Goal: Check status: Check status

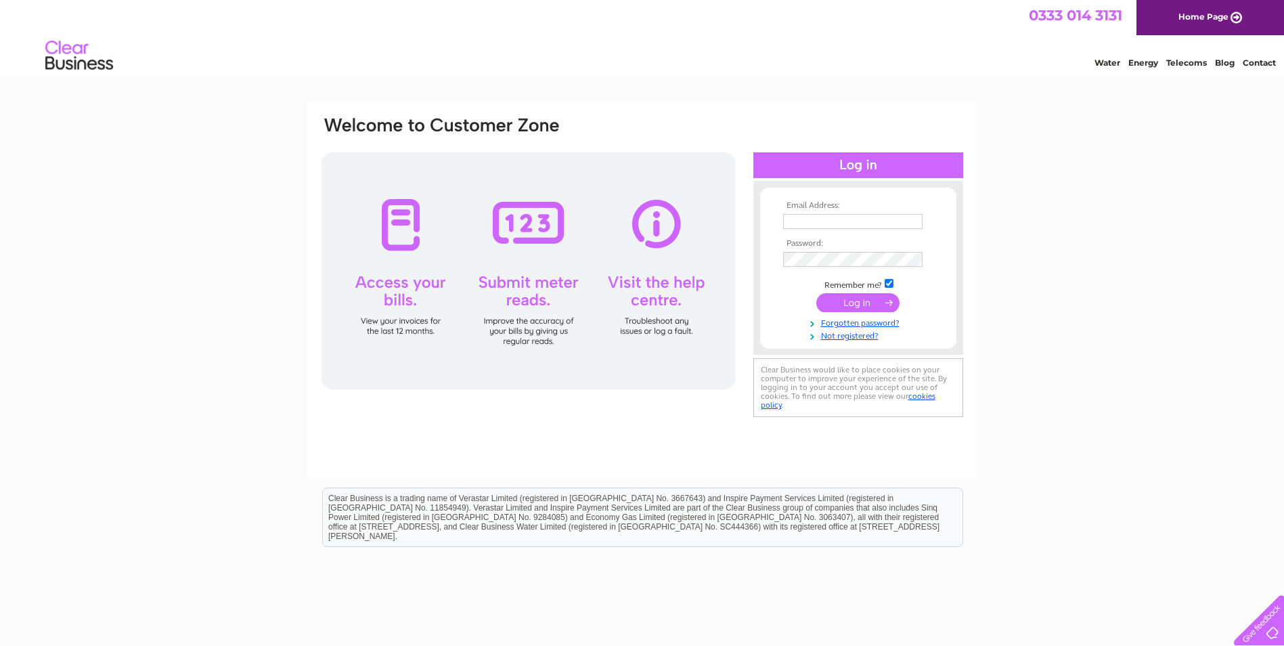
type input "accounts@dundeebearings.co.uk"
click at [861, 305] on input "submit" at bounding box center [857, 302] width 83 height 19
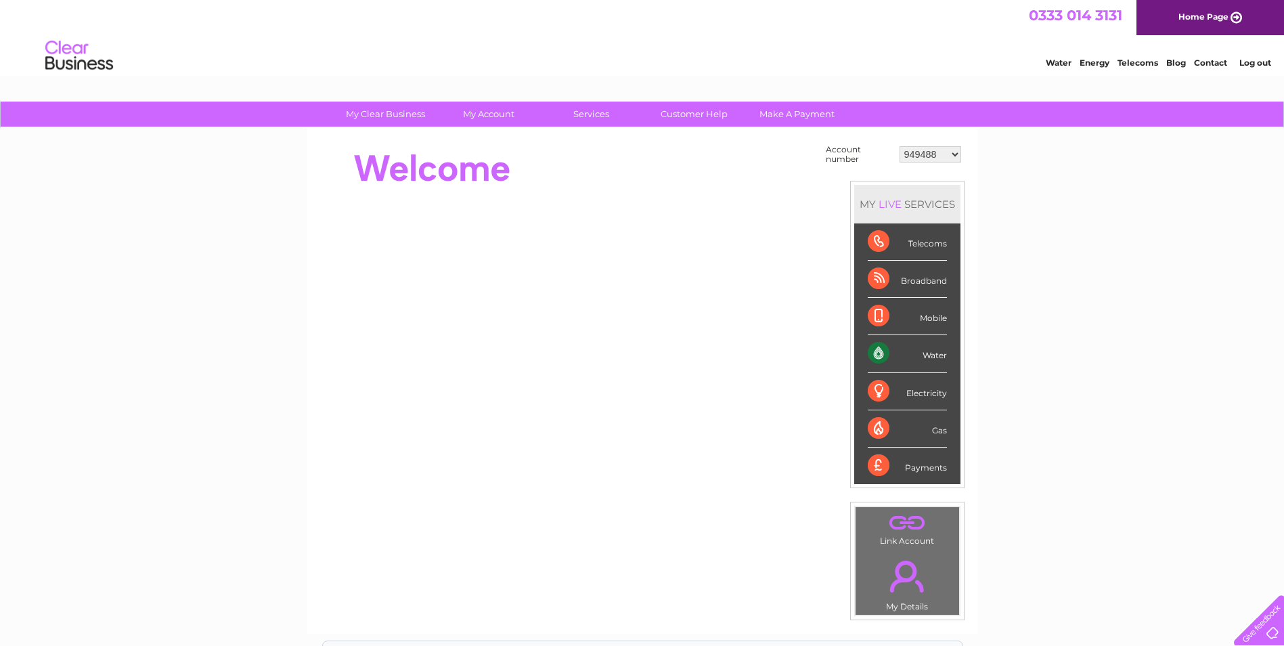
click at [954, 156] on select "949488 960351 30290600" at bounding box center [930, 154] width 62 height 16
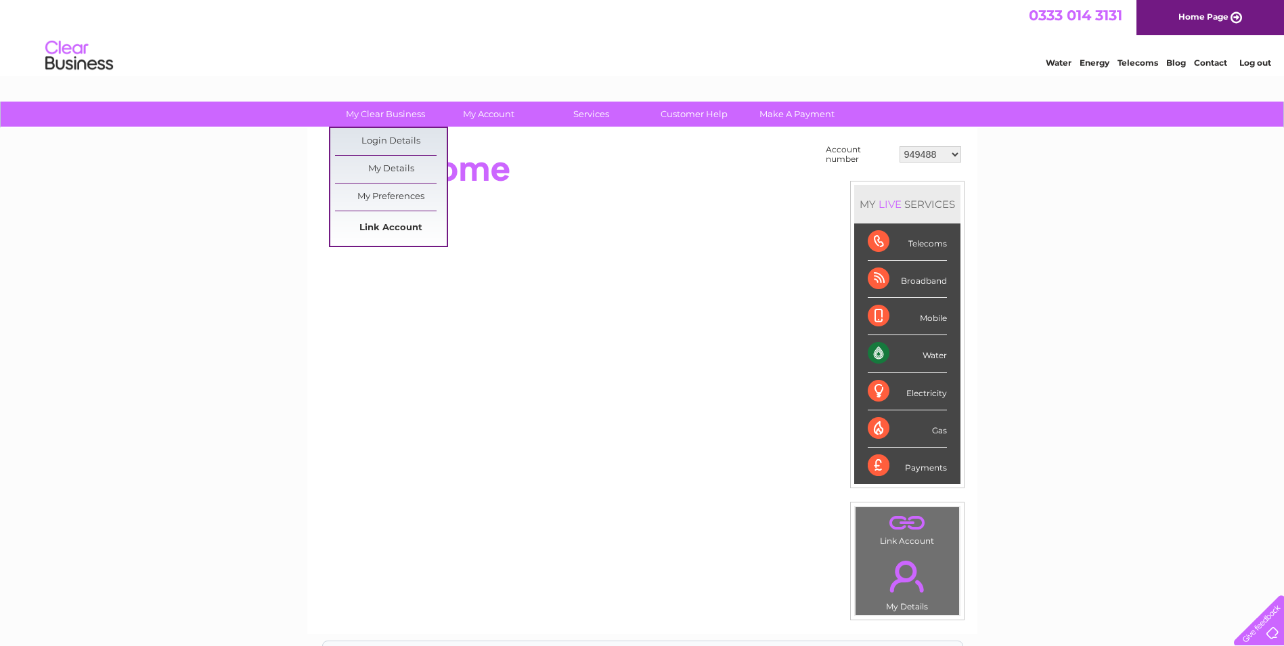
click at [391, 236] on link "Link Account" at bounding box center [391, 228] width 112 height 27
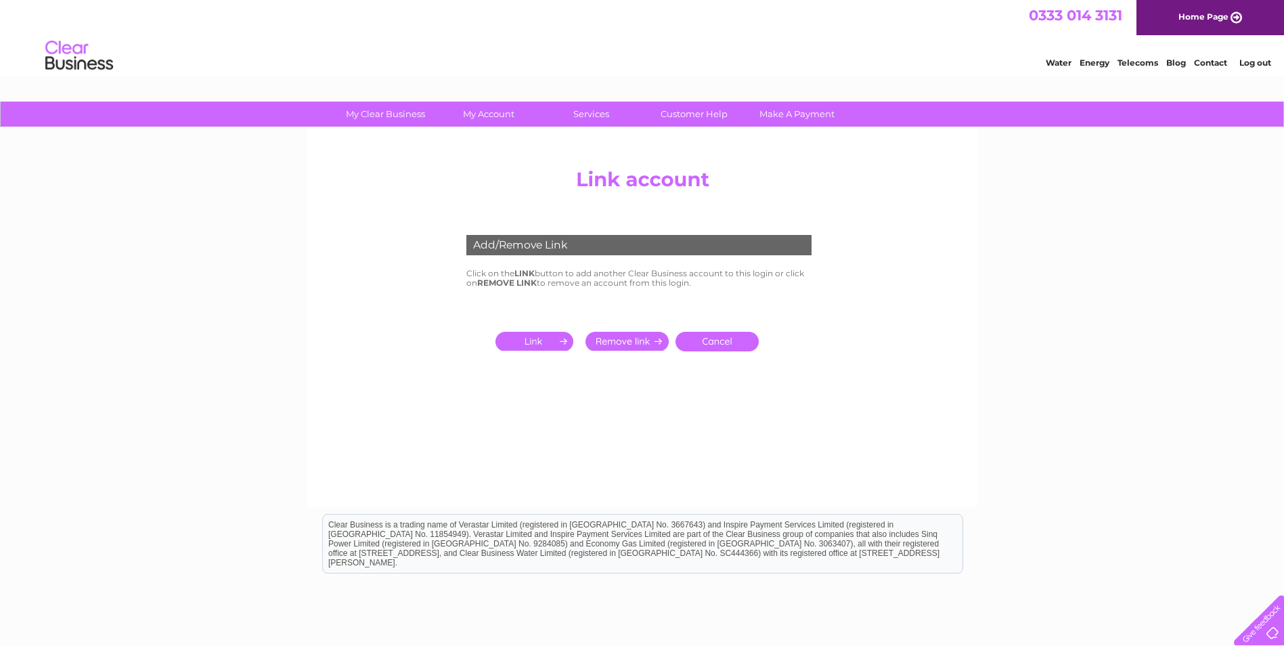
click at [527, 339] on input "submit" at bounding box center [536, 341] width 83 height 19
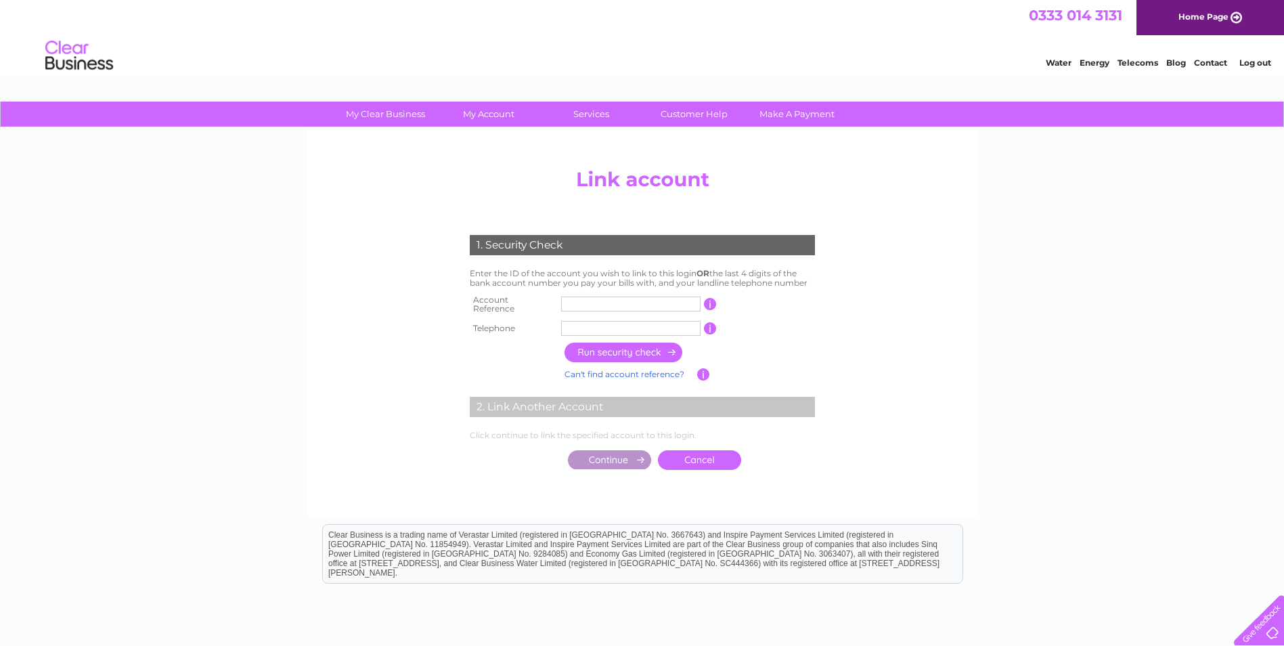
click at [685, 450] on link "Cancel" at bounding box center [699, 460] width 83 height 20
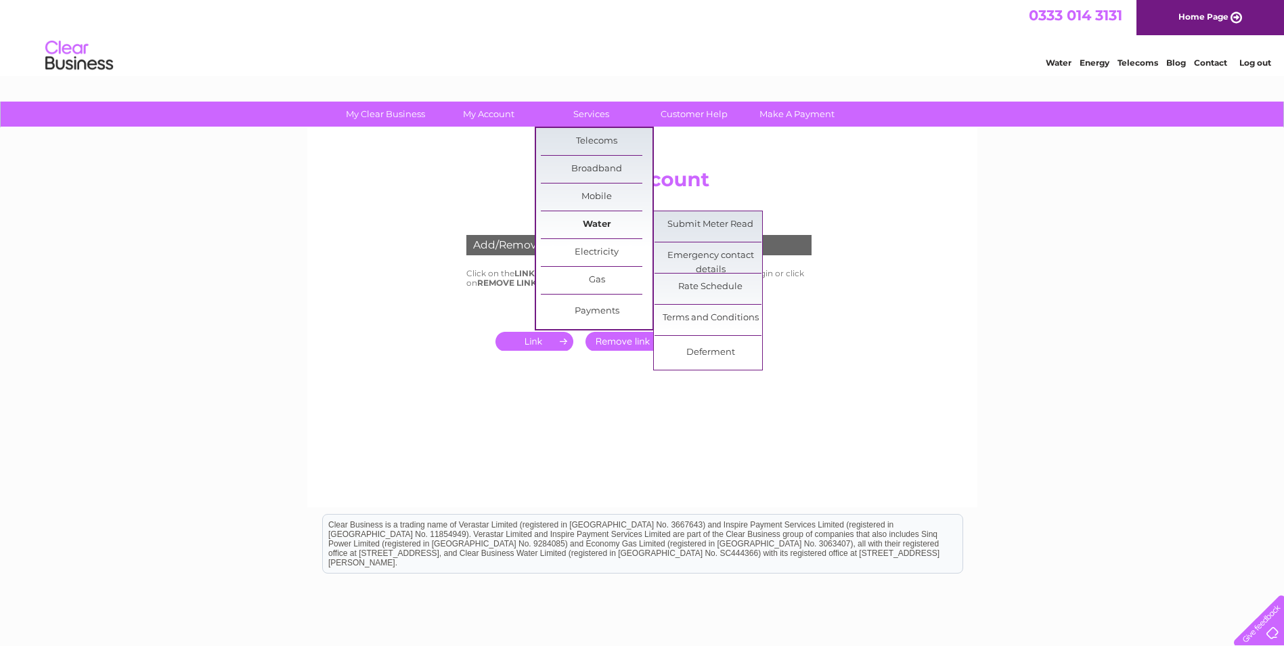
click at [588, 224] on link "Water" at bounding box center [597, 224] width 112 height 27
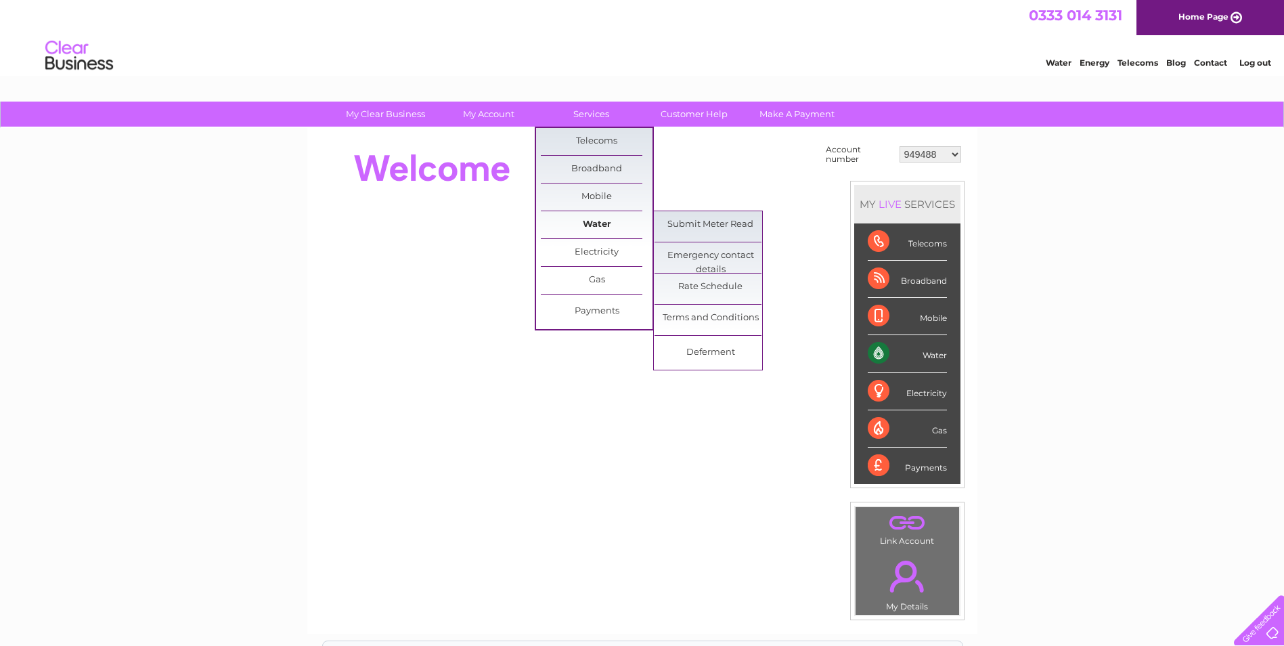
click at [583, 221] on link "Water" at bounding box center [597, 224] width 112 height 27
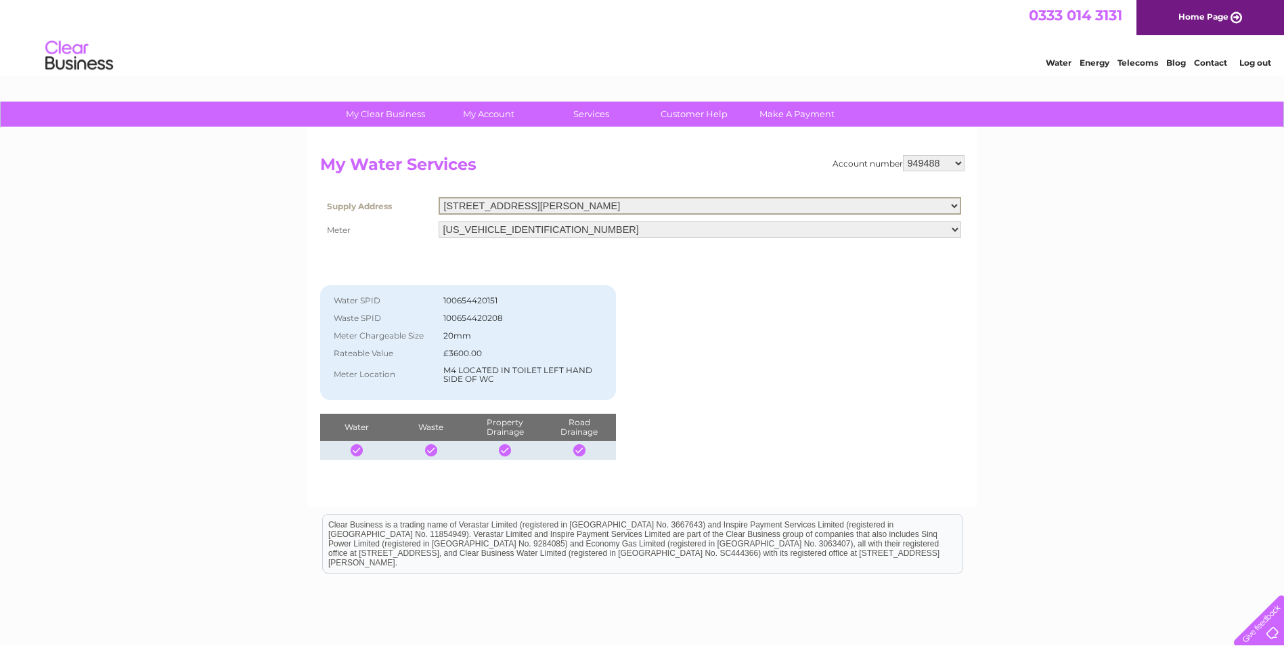
click at [954, 202] on select "14-15, Barlow Avenue, Dundee, DD5 3RS Unit 13, West Pitkerro Industrial Est, Ba…" at bounding box center [700, 206] width 522 height 18
select select "557598"
click at [439, 197] on select "14-15, Barlow Avenue, Dundee, DD5 3RS Unit 13, West Pitkerro Industrial Est, Ba…" at bounding box center [700, 206] width 522 height 18
click at [958, 204] on select "[STREET_ADDRESS][PERSON_NAME][PERSON_NAME]" at bounding box center [700, 206] width 522 height 18
select select "549687"
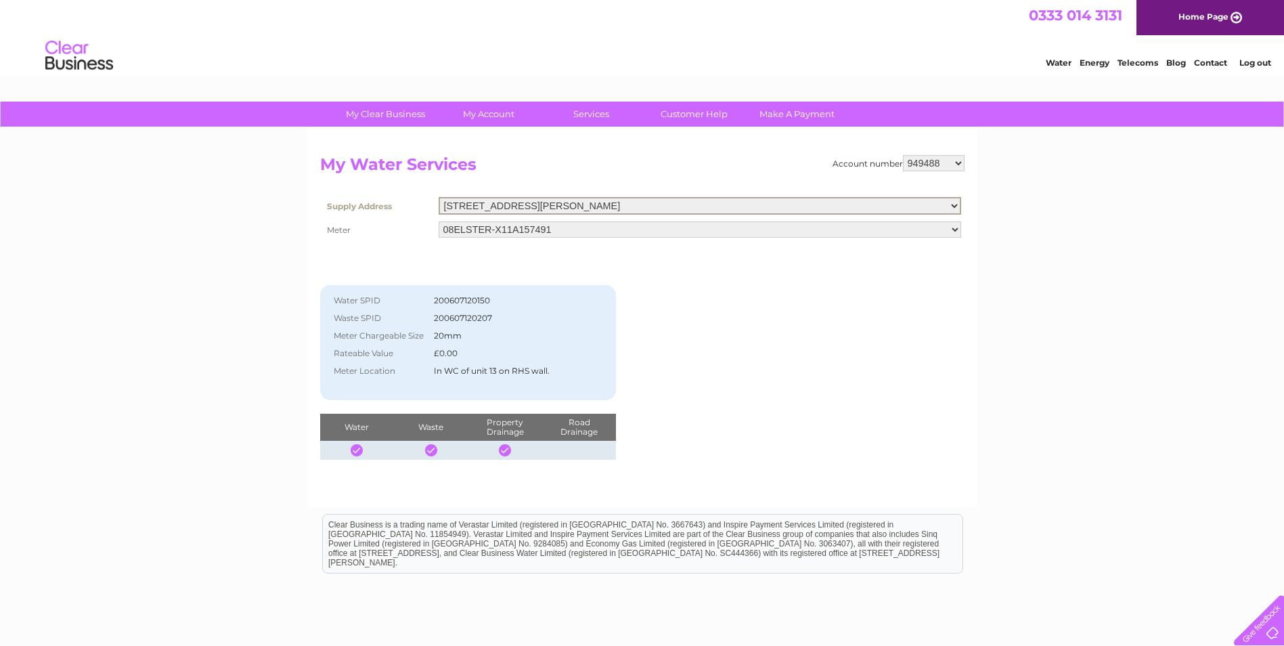
click at [439, 197] on select "[STREET_ADDRESS][PERSON_NAME][PERSON_NAME]" at bounding box center [700, 206] width 522 height 18
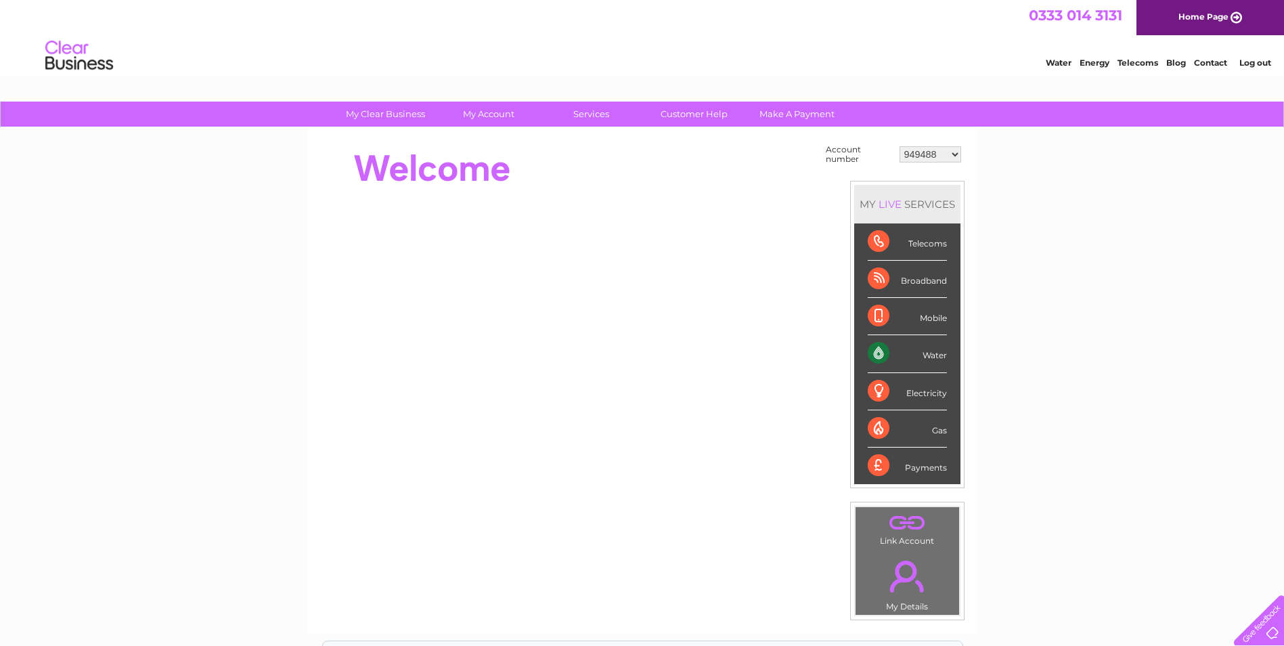
click at [1054, 64] on link "Water" at bounding box center [1059, 63] width 26 height 10
